Goal: Navigation & Orientation: Understand site structure

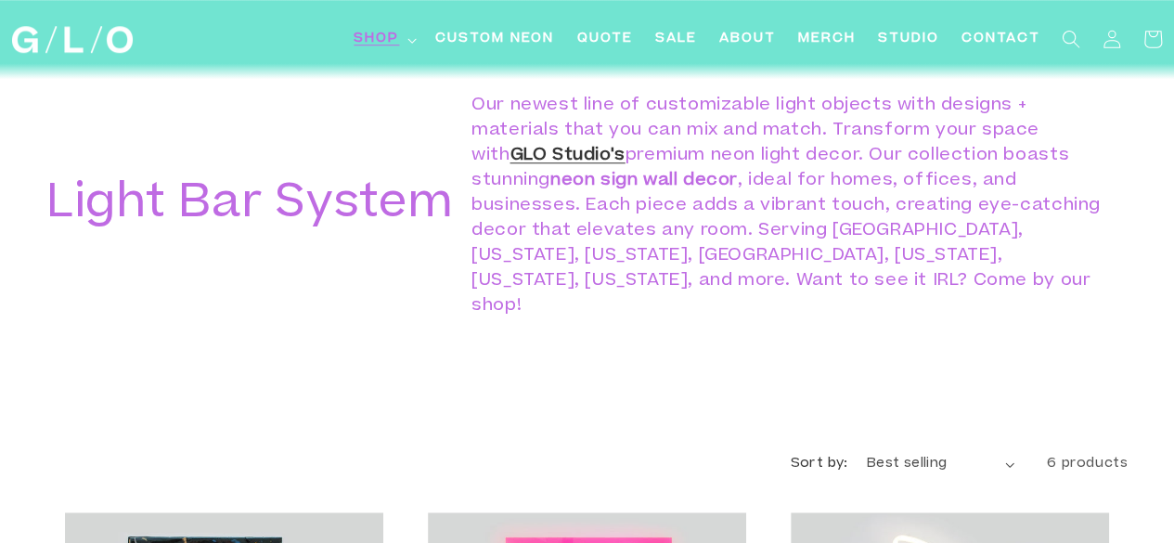
scroll to position [679, 0]
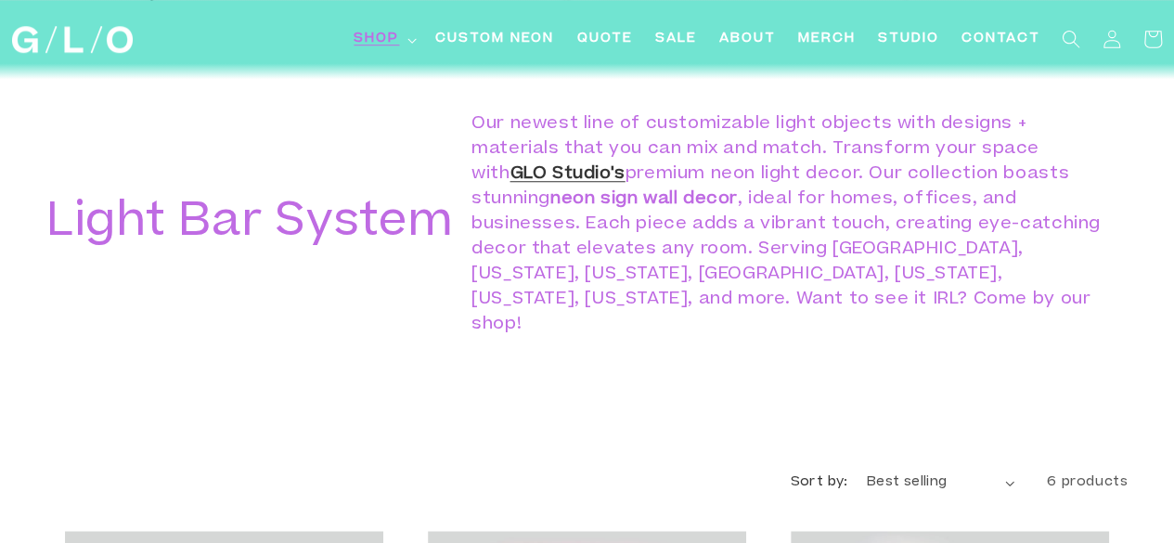
drag, startPoint x: 33, startPoint y: 219, endPoint x: 182, endPoint y: -81, distance: 334.5
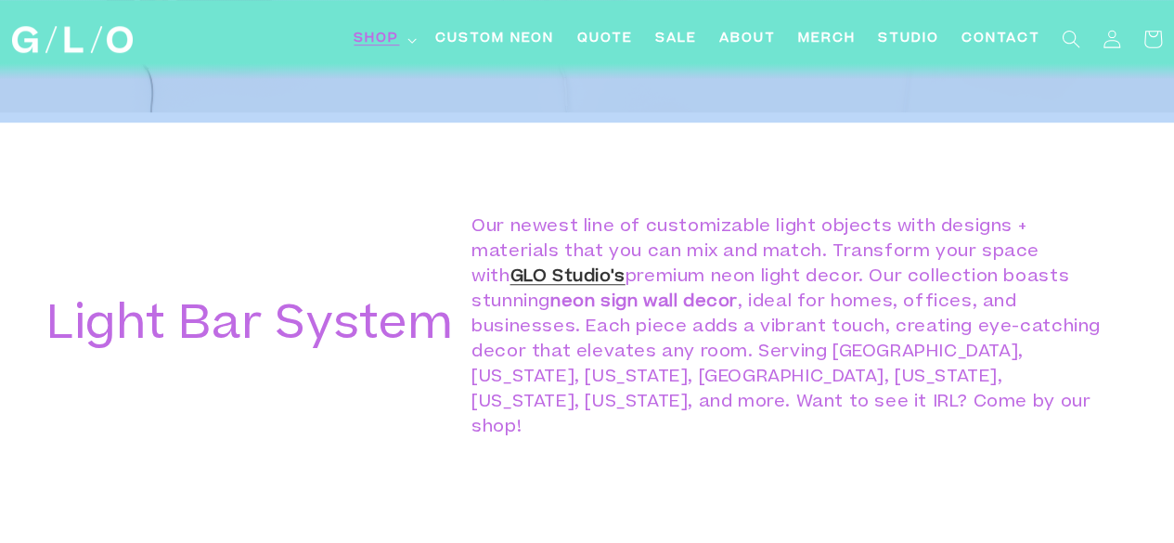
scroll to position [1051, 0]
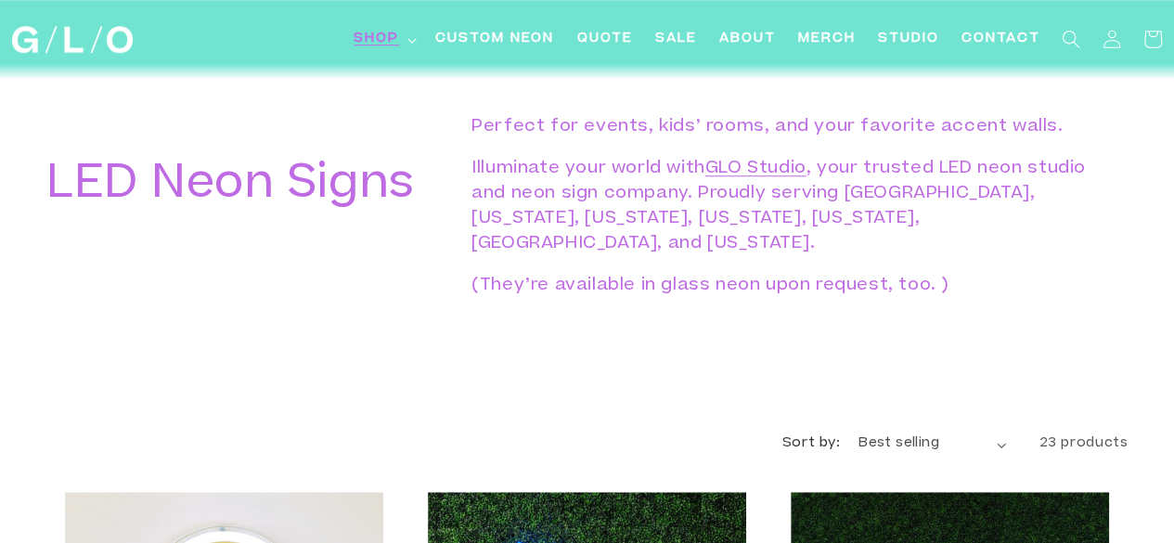
scroll to position [720, 0]
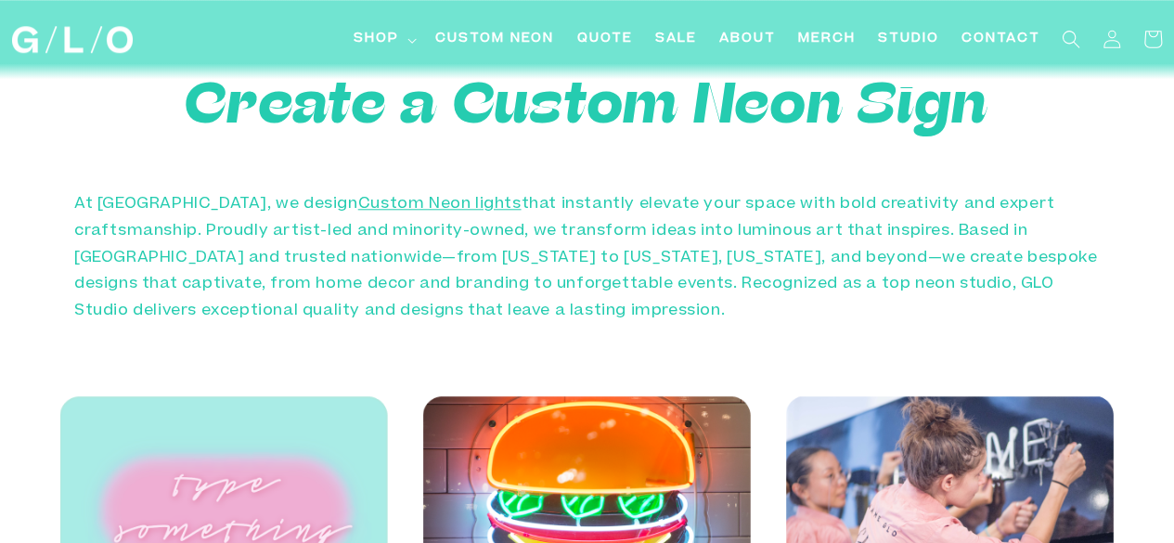
scroll to position [838, 0]
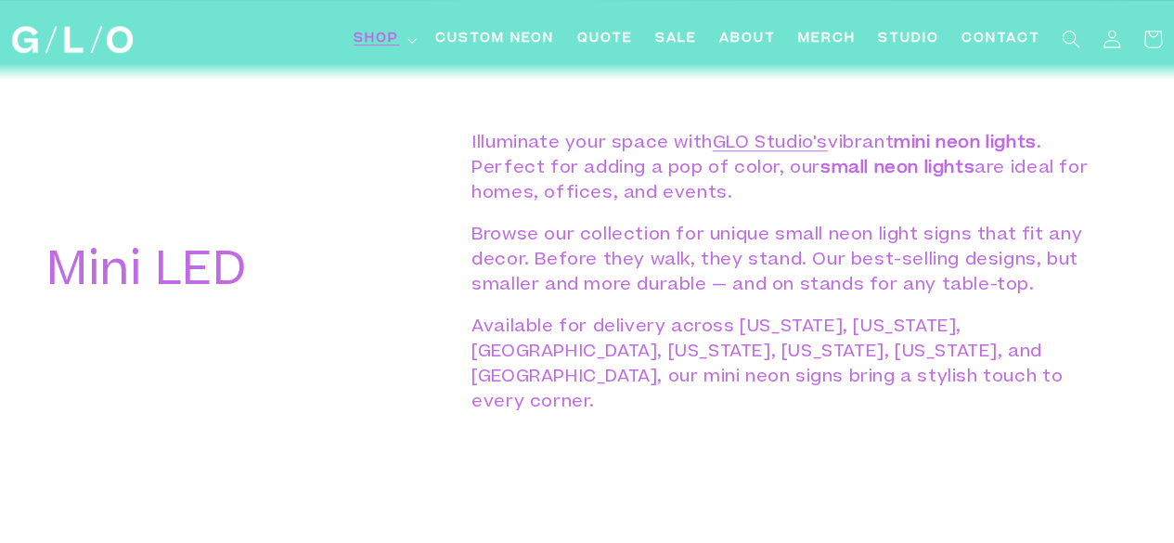
scroll to position [667, 0]
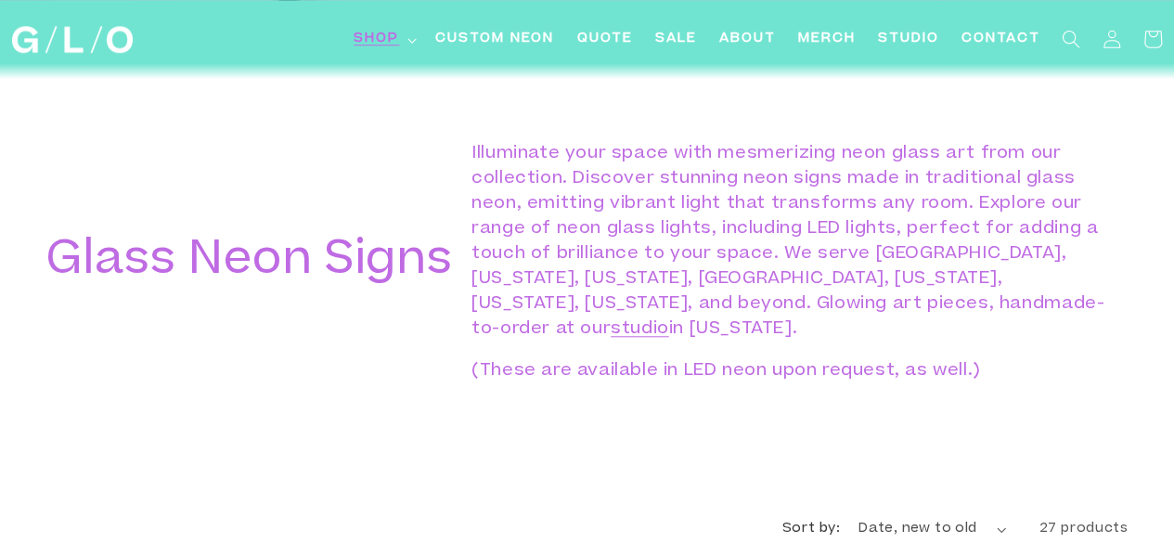
scroll to position [726, 0]
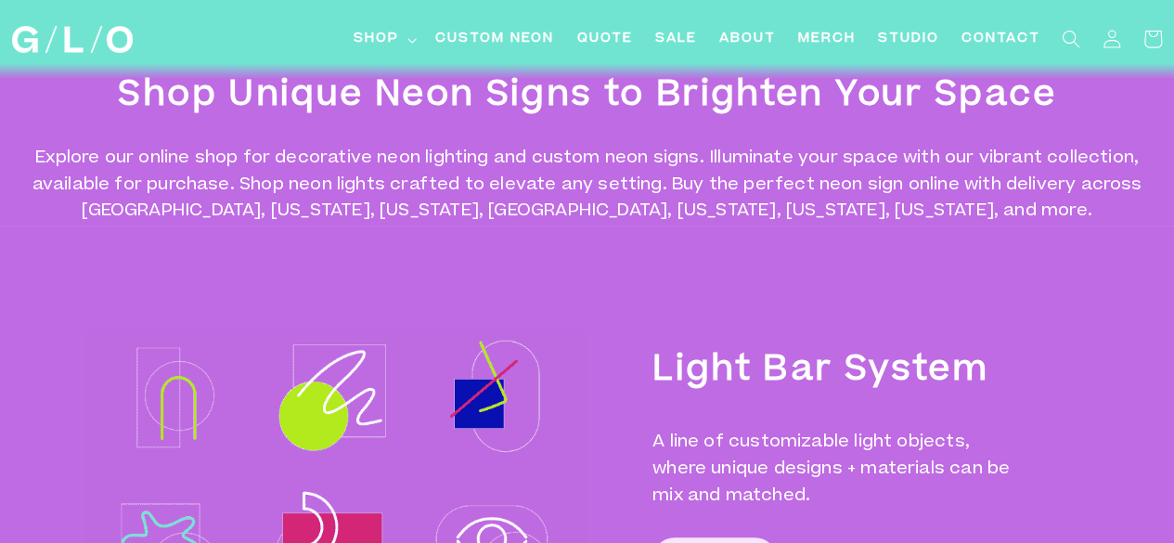
scroll to position [62, 0]
